Goal: Book appointment/travel/reservation

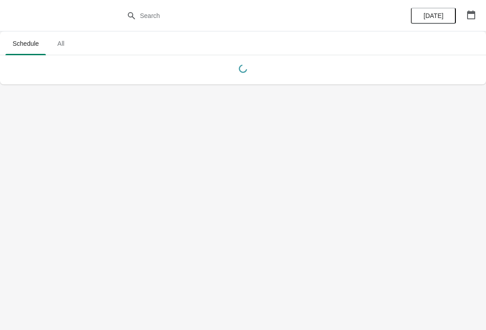
click at [466, 18] on icon "button" at bounding box center [470, 14] width 9 height 9
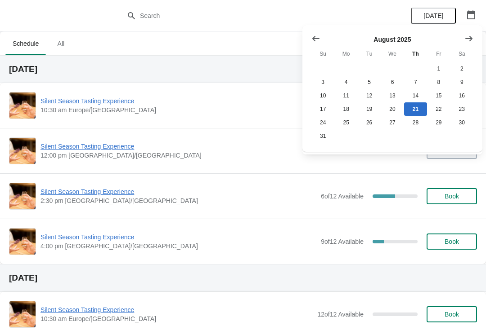
click at [475, 37] on button "Show next month, September 2025" at bounding box center [468, 39] width 16 height 16
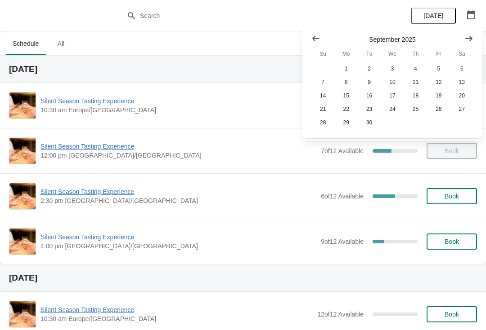
click at [471, 43] on icon "Show next month, October 2025" at bounding box center [468, 38] width 9 height 9
click at [461, 104] on button "25" at bounding box center [461, 109] width 23 height 13
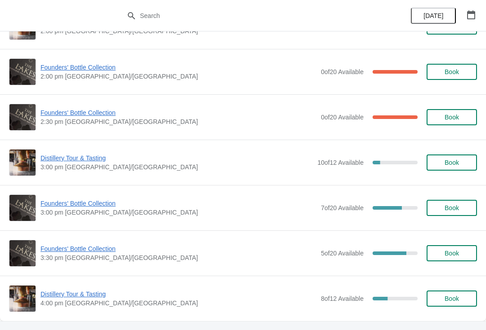
scroll to position [625, 0]
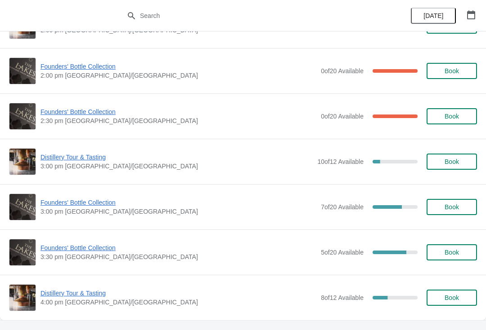
click at [451, 208] on span "Book" at bounding box center [451, 207] width 14 height 7
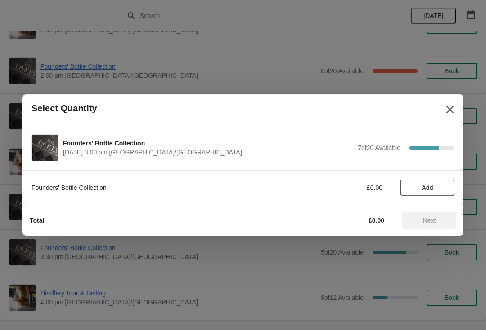
click at [441, 188] on span "Add" at bounding box center [427, 187] width 38 height 7
click at [435, 222] on span "Next" at bounding box center [429, 220] width 13 height 7
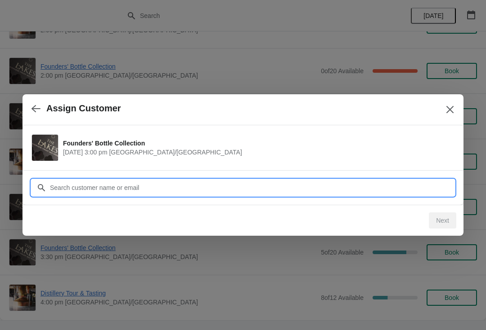
click at [122, 192] on input "Customer" at bounding box center [251, 188] width 405 height 16
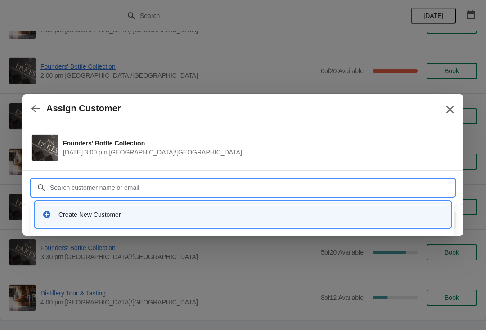
click at [95, 220] on div "Create New Customer" at bounding box center [243, 214] width 408 height 18
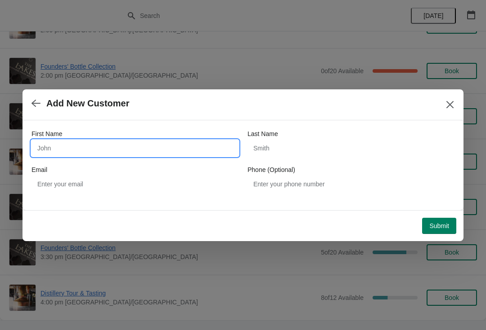
click at [99, 148] on input "First Name" at bounding box center [134, 148] width 207 height 16
click at [183, 154] on input "First Name" at bounding box center [134, 148] width 207 height 16
type input "L"
type input "[PERSON_NAME]"
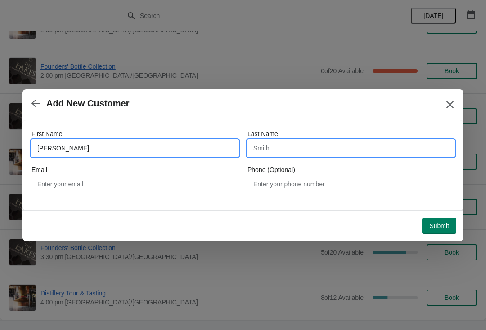
click at [322, 143] on input "Last Name" at bounding box center [350, 148] width 207 height 16
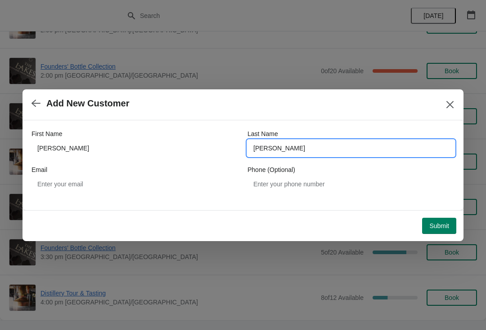
type input "[PERSON_NAME]"
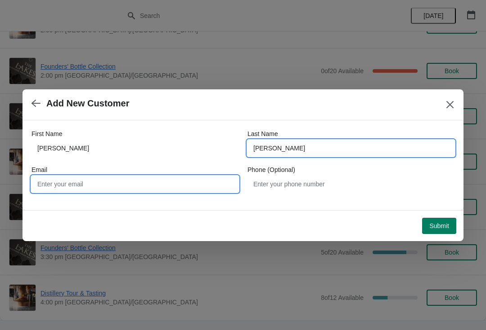
click at [105, 180] on input "Email" at bounding box center [134, 184] width 207 height 16
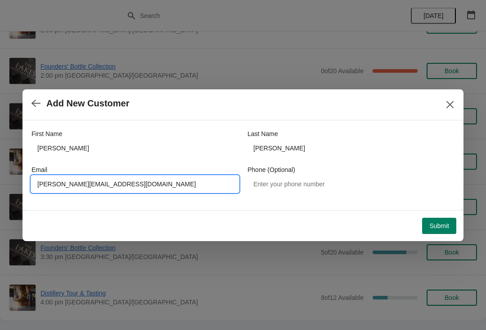
type input "[PERSON_NAME][EMAIL_ADDRESS][DOMAIN_NAME]"
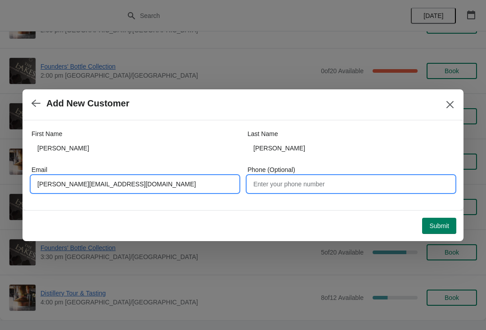
click at [308, 185] on input "Phone (Optional)" at bounding box center [350, 184] width 207 height 16
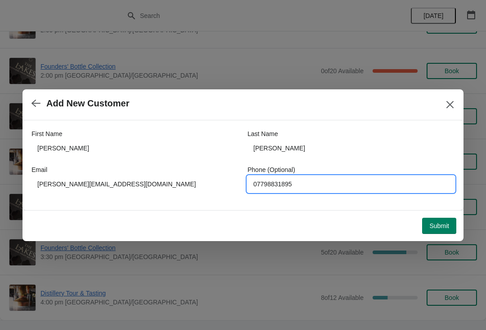
type input "07798831895"
click at [441, 234] on button "Submit" at bounding box center [439, 226] width 34 height 16
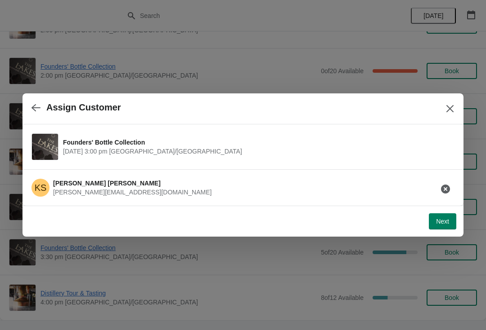
click at [447, 227] on button "Next" at bounding box center [442, 222] width 27 height 16
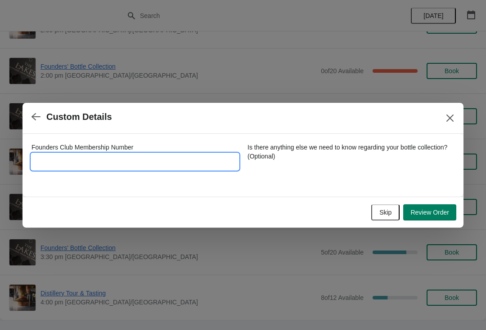
click at [129, 158] on input "Founders Club Membership Number" at bounding box center [134, 162] width 207 height 16
type input "12015"
click at [439, 216] on span "Review Order" at bounding box center [429, 212] width 39 height 7
